Goal: Check status: Check status

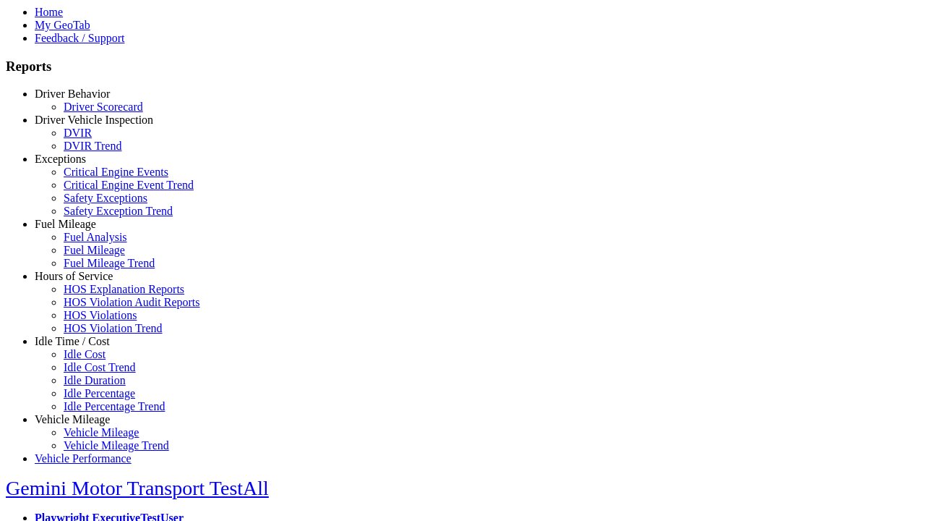
click at [83, 126] on link "Driver Vehicle Inspection" at bounding box center [94, 120] width 119 height 12
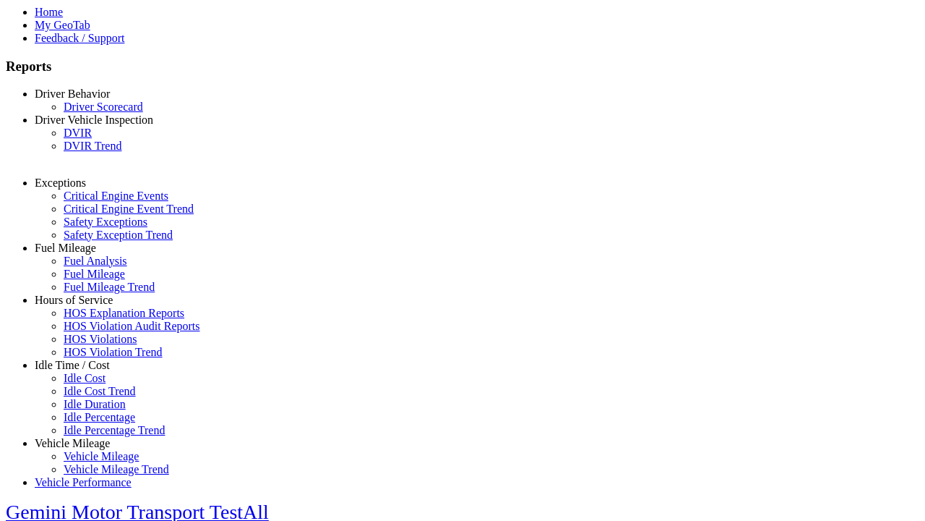
click at [94, 152] on link "DVIR Trend" at bounding box center [93, 146] width 58 height 12
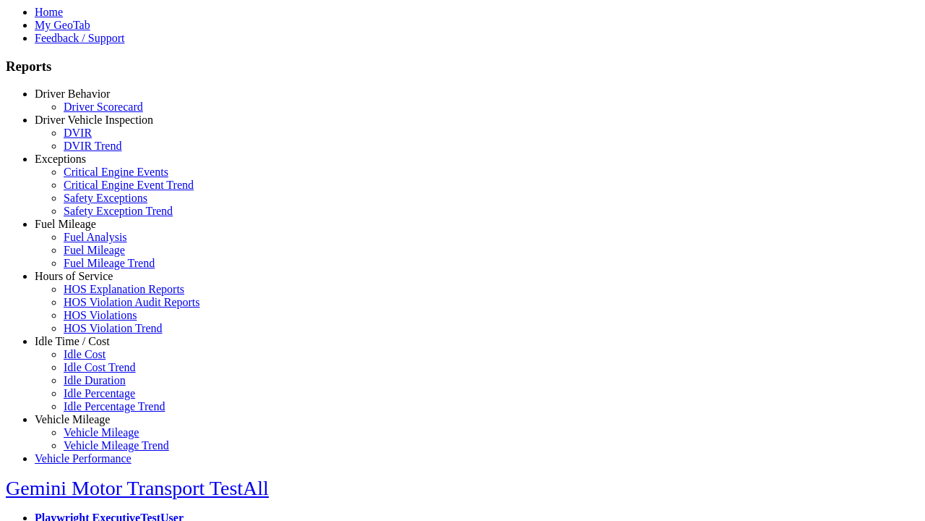
select select "**********"
type input "**********"
